Goal: Participate in discussion: Engage in conversation with other users on a specific topic

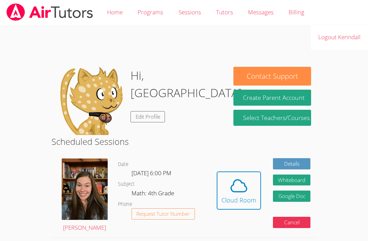
click at [113, 9] on link "Home" at bounding box center [115, 12] width 31 height 25
click at [113, 16] on link "Home" at bounding box center [115, 12] width 31 height 25
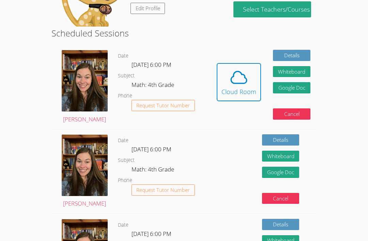
scroll to position [108, 0]
click at [240, 79] on icon at bounding box center [238, 77] width 19 height 19
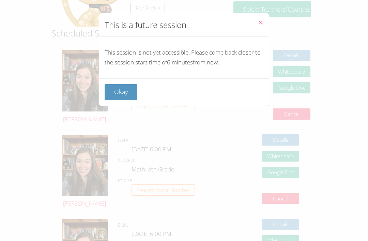
click at [112, 89] on button "Okay" at bounding box center [121, 92] width 33 height 16
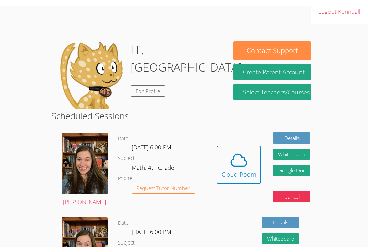
scroll to position [0, 0]
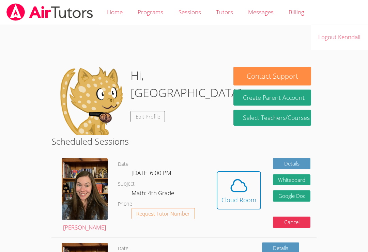
click at [231, 187] on icon at bounding box center [239, 186] width 16 height 12
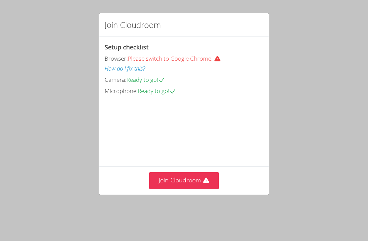
click at [167, 189] on button "Join Cloudroom" at bounding box center [184, 180] width 70 height 17
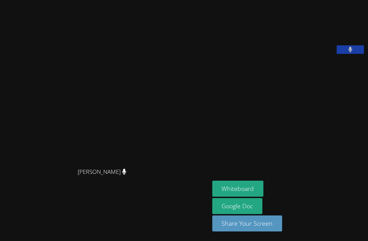
click at [212, 197] on button "Whiteboard" at bounding box center [237, 189] width 51 height 16
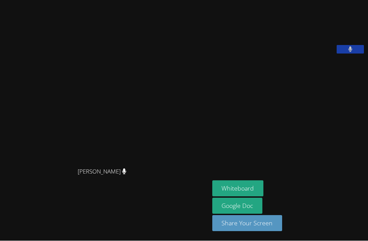
click at [214, 231] on button "Share Your Screen" at bounding box center [247, 223] width 70 height 16
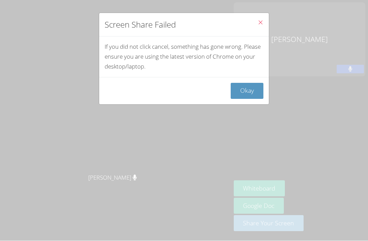
click at [251, 89] on button "Okay" at bounding box center [247, 91] width 33 height 16
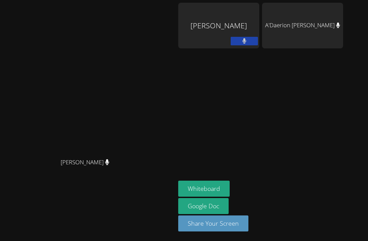
click at [272, 2] on aside "[PERSON_NAME] A'Daerion [PERSON_NAME] Whiteboard Google Doc Share Your Screen" at bounding box center [261, 120] width 170 height 241
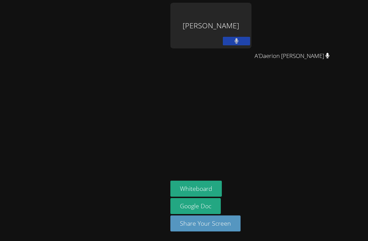
click at [250, 39] on button at bounding box center [236, 41] width 27 height 9
click at [250, 41] on button at bounding box center [236, 41] width 27 height 9
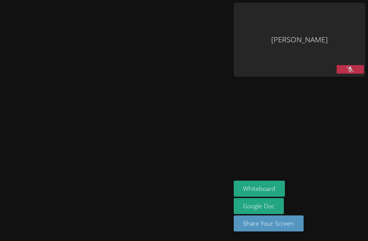
click at [338, 65] on button at bounding box center [350, 69] width 27 height 9
click at [354, 65] on button at bounding box center [350, 69] width 27 height 9
click at [358, 42] on div "[PERSON_NAME]" at bounding box center [300, 40] width 132 height 74
click at [357, 65] on button at bounding box center [350, 69] width 27 height 9
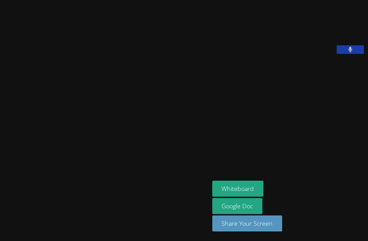
click at [99, 130] on video at bounding box center [105, 106] width 204 height 115
click at [99, 100] on video at bounding box center [105, 106] width 204 height 115
click at [43, 216] on div "[PERSON_NAME]" at bounding box center [105, 121] width 204 height 236
click at [11, 219] on div "[PERSON_NAME]" at bounding box center [105, 121] width 204 height 236
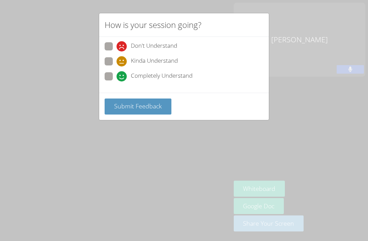
click at [117, 81] on span at bounding box center [117, 81] width 0 height 0
click at [117, 75] on input "Completely Understand" at bounding box center [120, 75] width 6 height 6
radio input "true"
click at [121, 103] on span "Submit Feedback" at bounding box center [138, 106] width 48 height 8
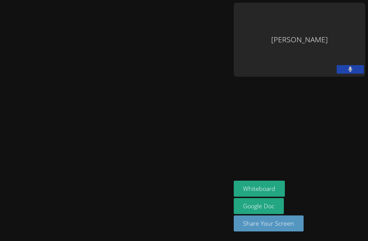
click at [163, 109] on video at bounding box center [116, 106] width 226 height 127
click at [92, 198] on div at bounding box center [116, 183] width 226 height 27
click at [84, 114] on video at bounding box center [116, 106] width 226 height 127
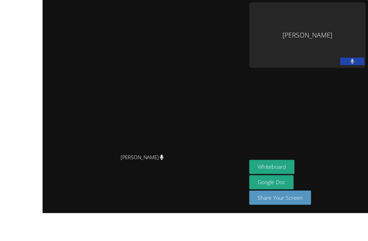
scroll to position [23, 0]
